Goal: Task Accomplishment & Management: Use online tool/utility

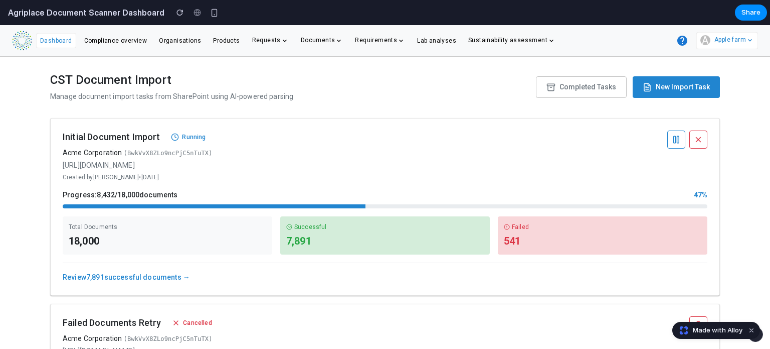
click at [736, 185] on div "CST Document Import Manage document import tasks from SharePoint using AI-power…" at bounding box center [385, 203] width 770 height 292
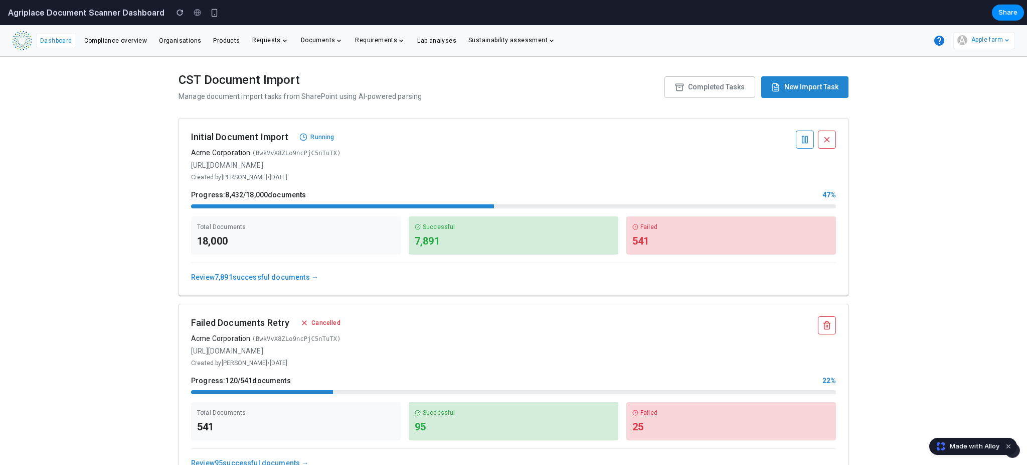
click at [647, 228] on div "Failed" at bounding box center [732, 226] width 198 height 9
drag, startPoint x: 647, startPoint y: 228, endPoint x: 639, endPoint y: 244, distance: 18.2
click at [639, 244] on div "Failed 541" at bounding box center [732, 235] width 210 height 38
click at [695, 254] on div "Failed 541" at bounding box center [732, 235] width 210 height 38
click at [141, 338] on div "CST Document Import Manage document import tasks from SharePoint using AI-power…" at bounding box center [513, 261] width 1027 height 408
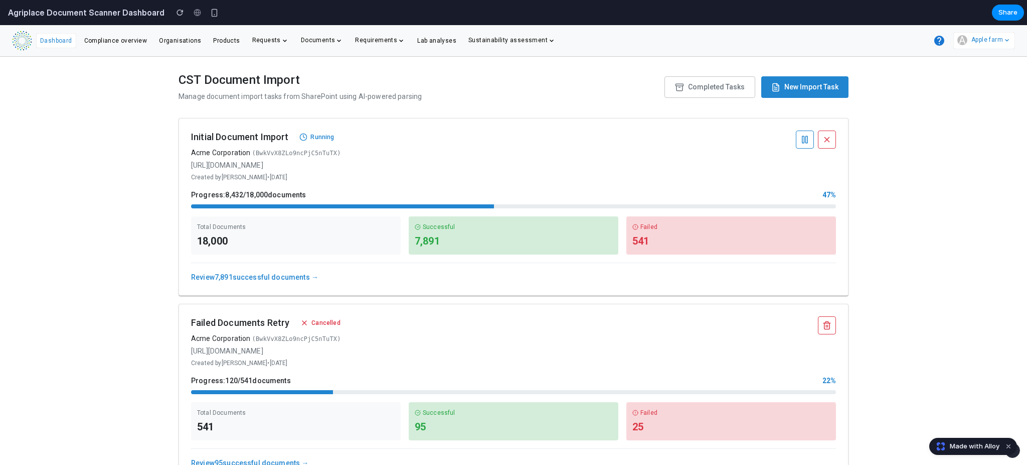
click at [147, 348] on div "CST Document Import Manage document import tasks from SharePoint using AI-power…" at bounding box center [513, 261] width 1027 height 408
click at [122, 327] on div "CST Document Import Manage document import tasks from SharePoint using AI-power…" at bounding box center [513, 261] width 1027 height 408
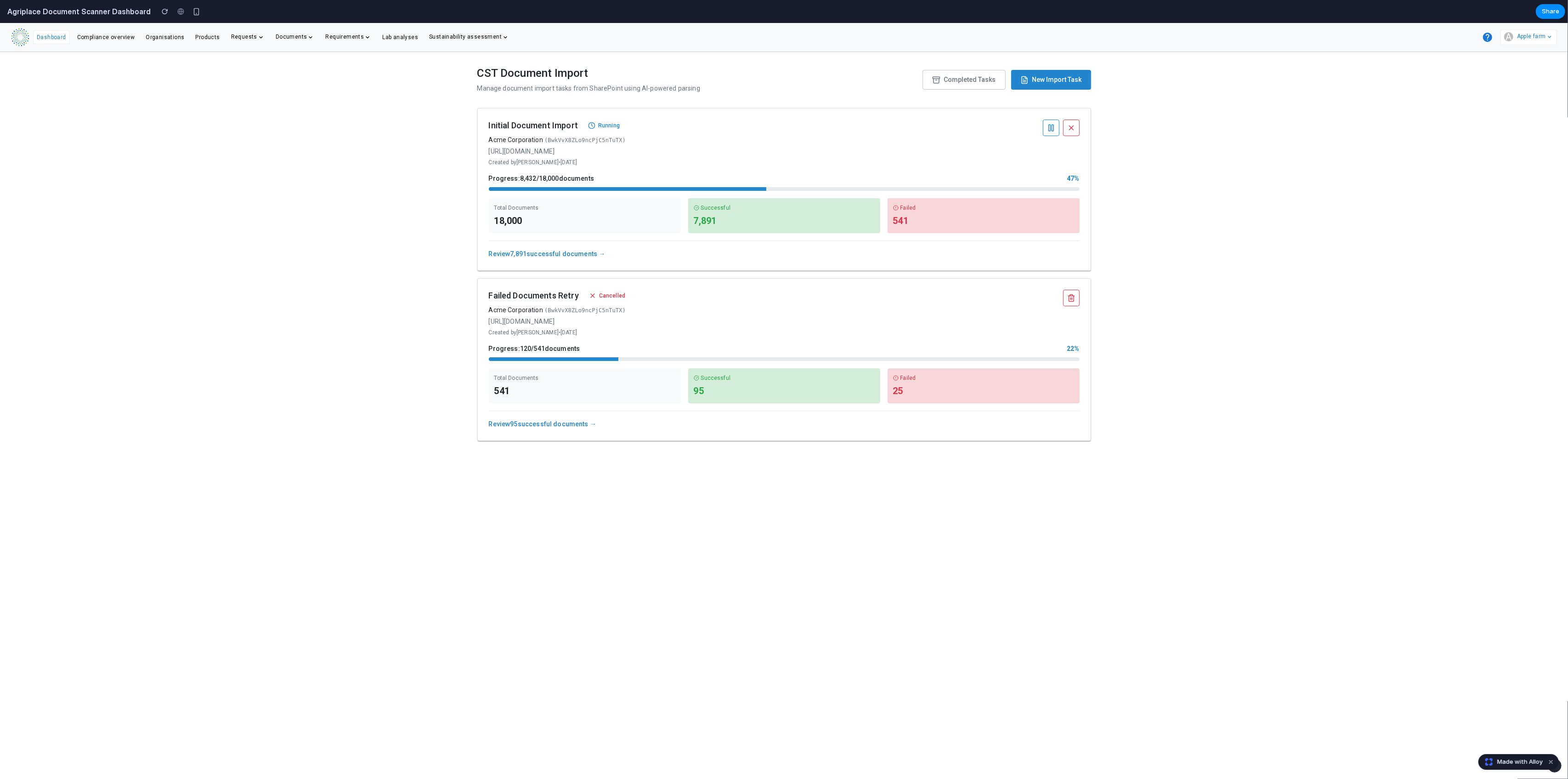
click at [359, 242] on div "CST Document Import Manage document import tasks from SharePoint using AI-power…" at bounding box center [784, 415] width 1568 height 727
